Goal: Navigation & Orientation: Find specific page/section

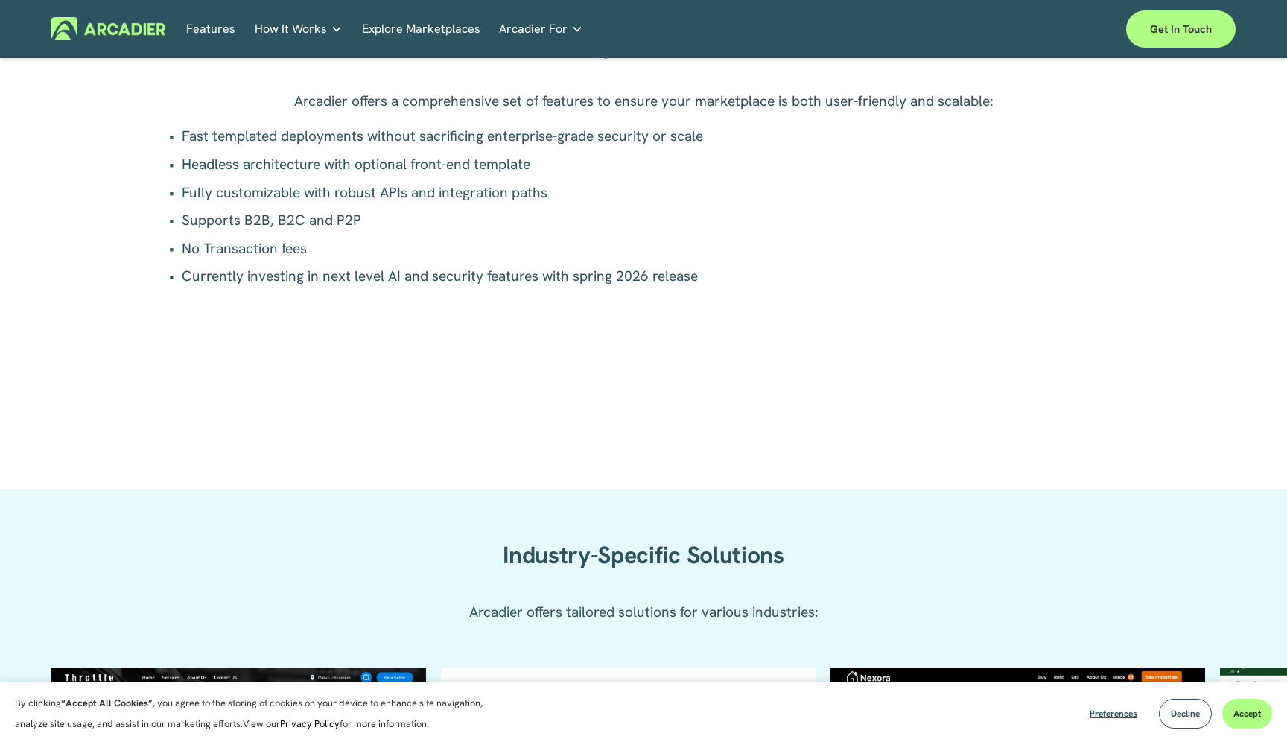
scroll to position [1148, 0]
click at [111, 493] on div "Industry-Specific Solutions Arcadier offers tailored solutions for various indu…" at bounding box center [643, 566] width 1287 height 157
click at [105, 450] on div "Key Features Arcadier offers a comprehensive set of features to ensure your mar…" at bounding box center [643, 235] width 1287 height 503
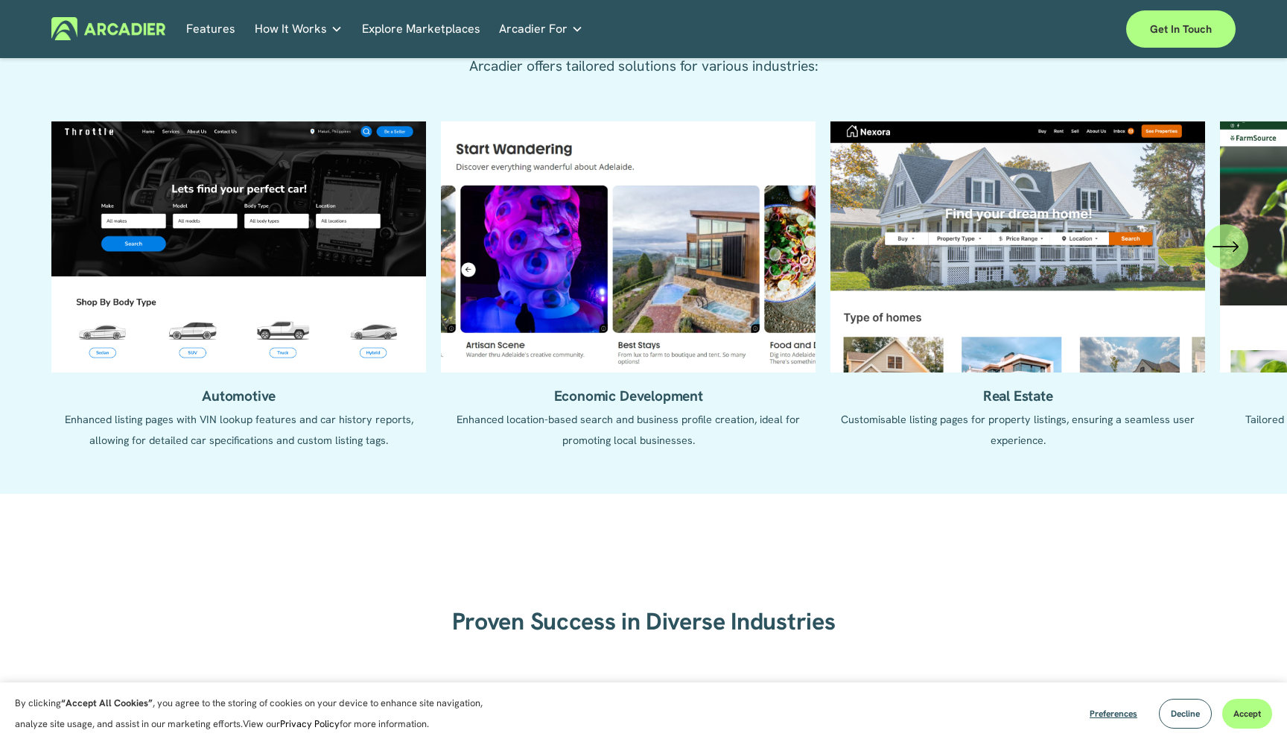
scroll to position [1695, 0]
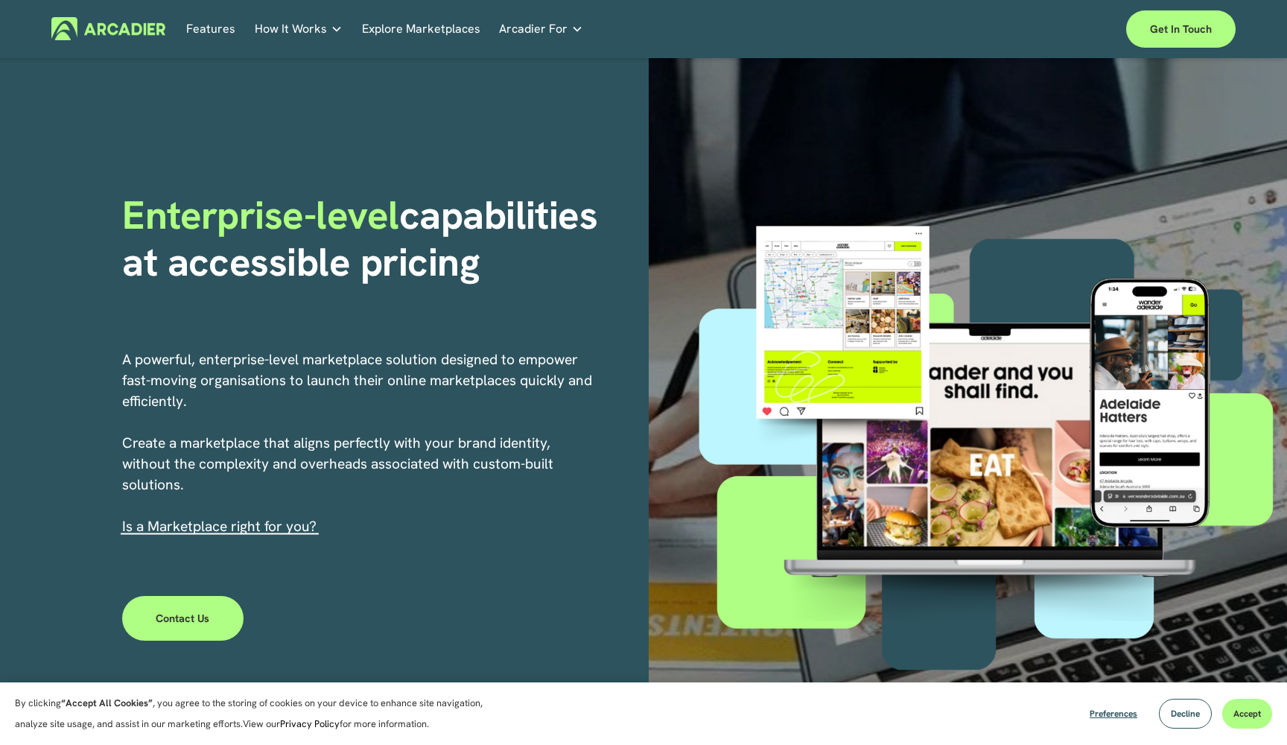
scroll to position [0, 0]
click at [227, 28] on link "Features" at bounding box center [210, 28] width 49 height 23
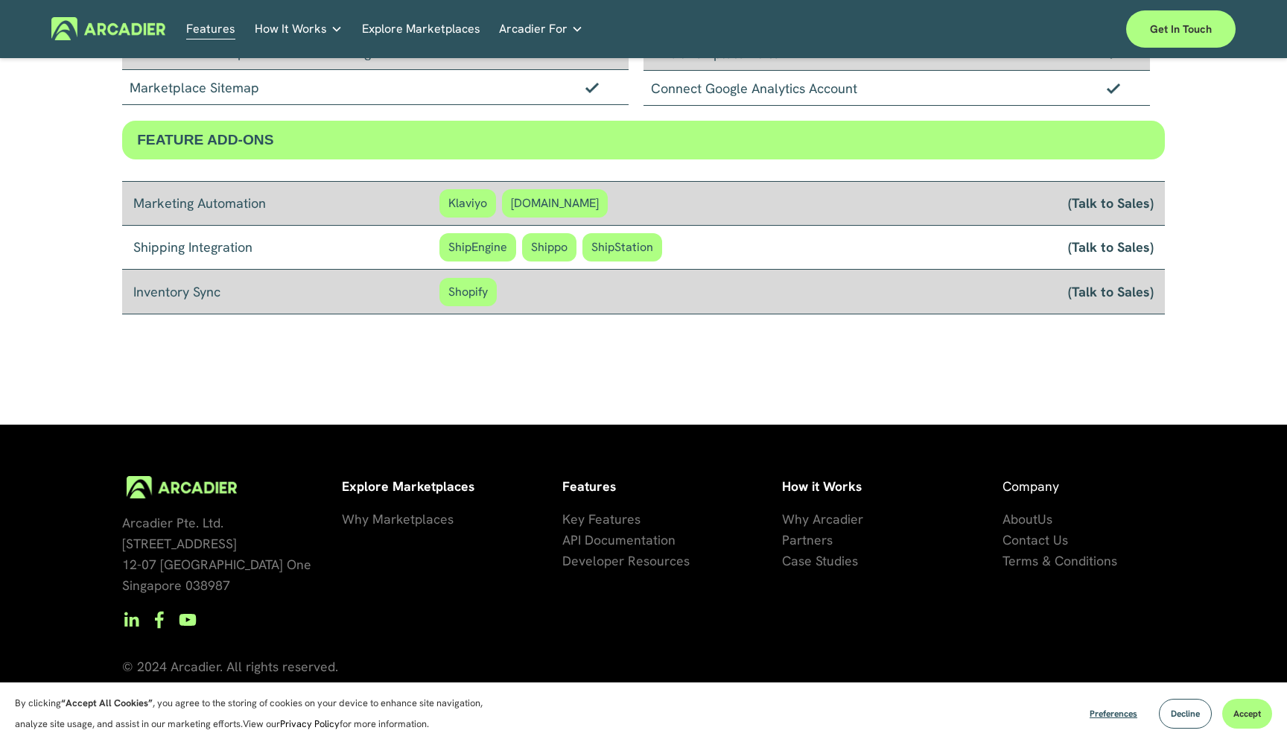
scroll to position [1202, 0]
click at [1192, 25] on link "Get in touch" at bounding box center [1180, 28] width 109 height 37
